Goal: Obtain resource: Obtain resource

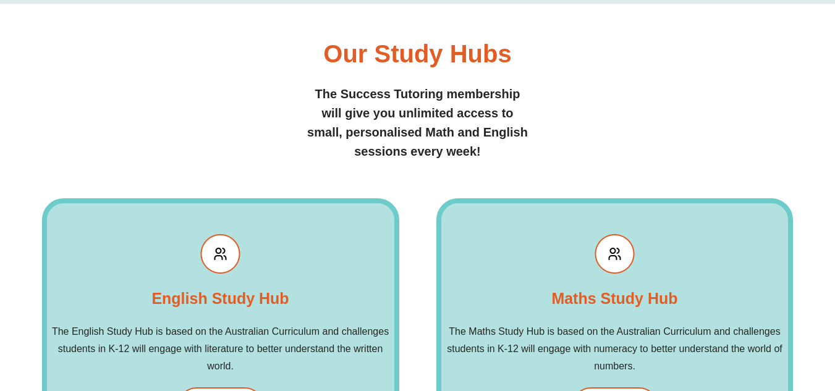
scroll to position [5271, 0]
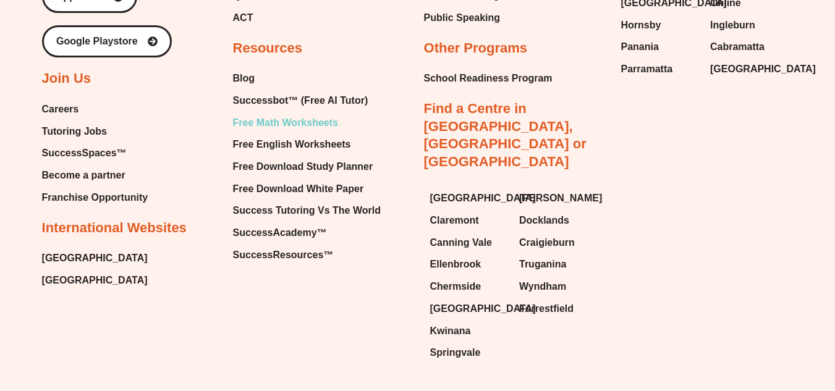
click at [283, 114] on span "Free Math Worksheets" at bounding box center [285, 123] width 105 height 19
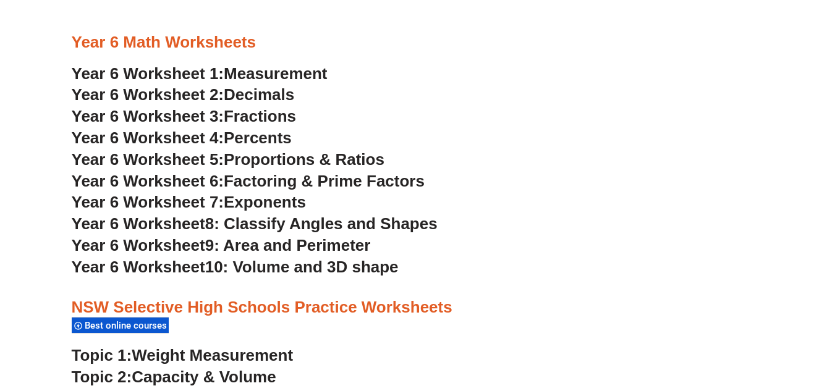
scroll to position [2520, 0]
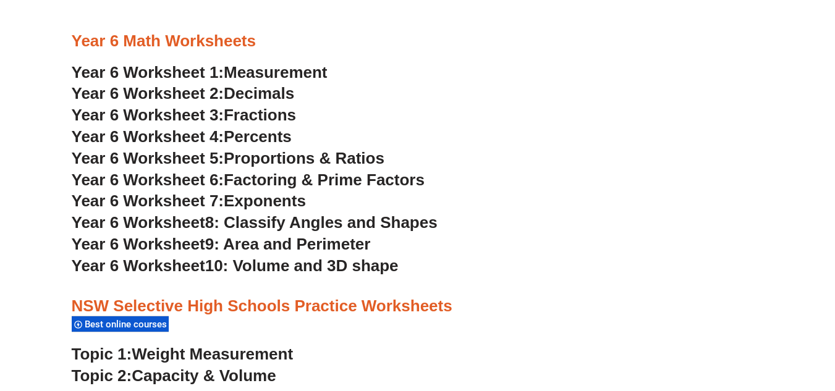
click at [249, 71] on span "Measurement" at bounding box center [276, 72] width 104 height 19
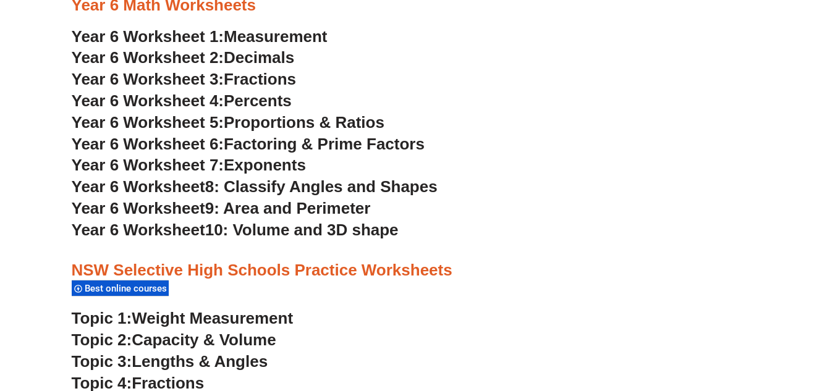
click at [190, 54] on span "Year 6 Worksheet 2:" at bounding box center [148, 57] width 153 height 19
click at [207, 72] on span "Year 6 Worksheet 3:" at bounding box center [148, 79] width 153 height 19
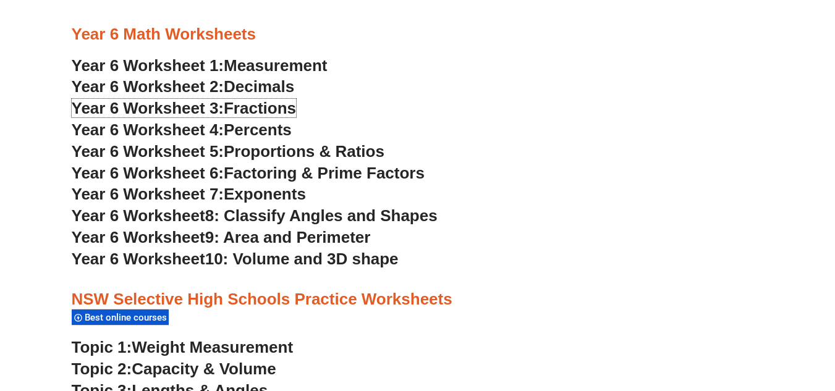
scroll to position [2488, 0]
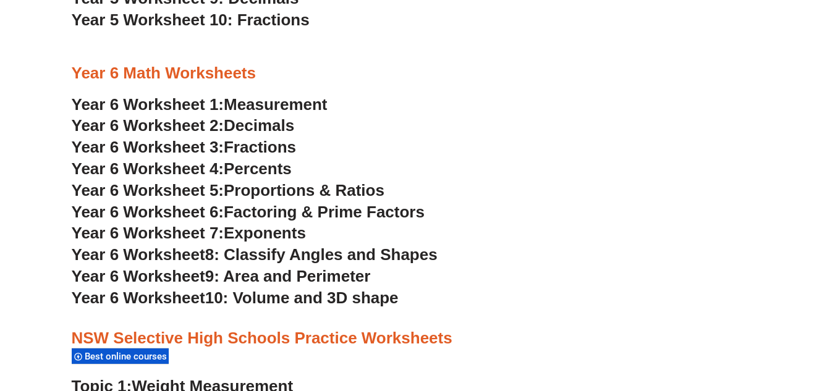
click at [250, 169] on span "Percents" at bounding box center [258, 169] width 68 height 19
click at [250, 186] on span "Proportions & Ratios" at bounding box center [304, 190] width 161 height 19
click at [287, 231] on span "Exponents" at bounding box center [265, 233] width 82 height 19
click at [306, 249] on span "8: Classify Angles and Shapes" at bounding box center [321, 254] width 232 height 19
click at [351, 278] on span "9: Area and Perimeter" at bounding box center [288, 276] width 166 height 19
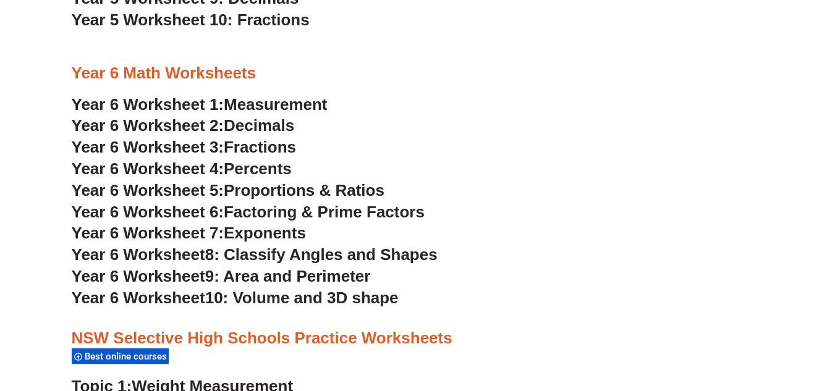
click at [318, 296] on span "10: Volume and 3D shape" at bounding box center [302, 298] width 194 height 19
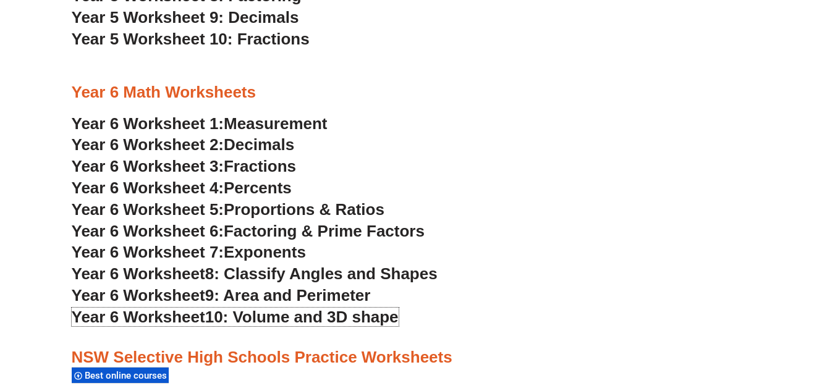
scroll to position [2469, 0]
